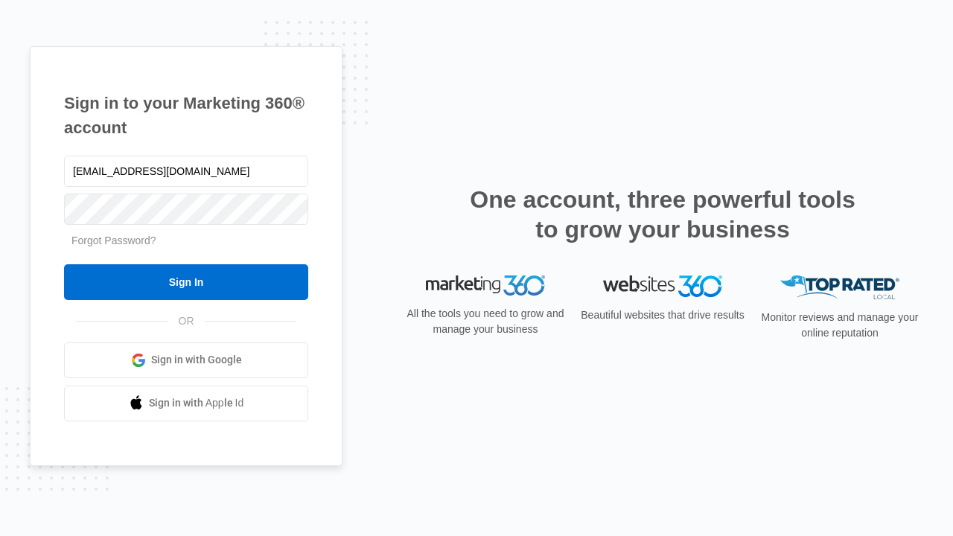
type input "dankie614@gmail.com"
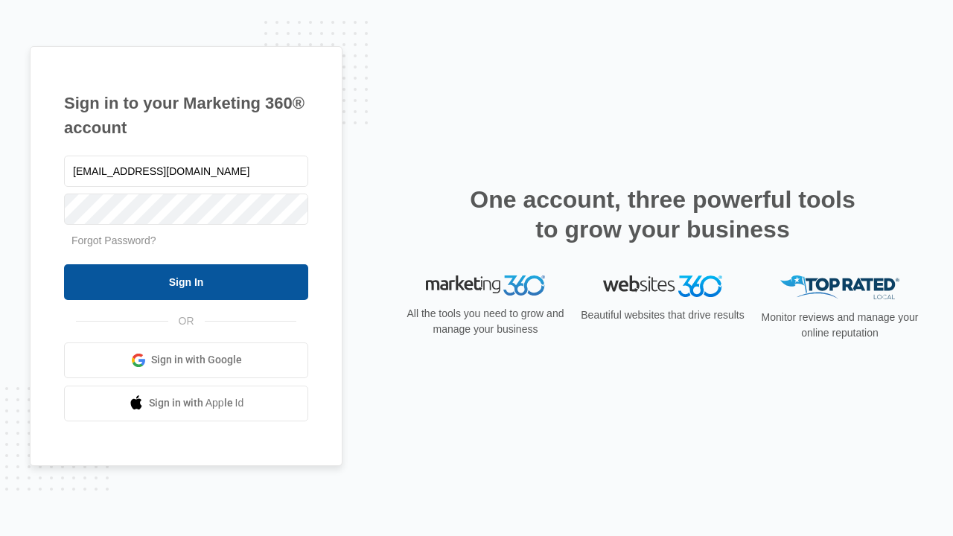
click at [186, 282] on input "Sign In" at bounding box center [186, 282] width 244 height 36
